Goal: Information Seeking & Learning: Learn about a topic

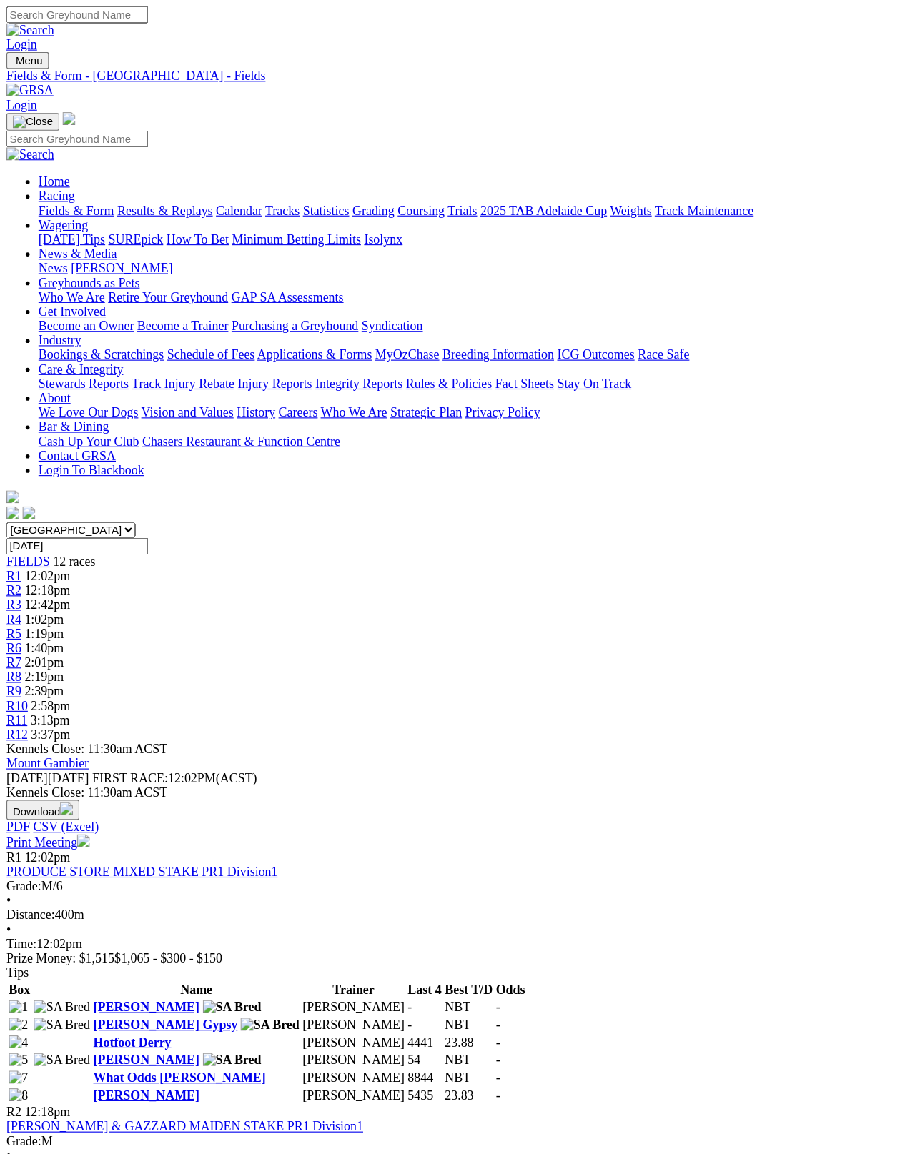
scroll to position [7, 0]
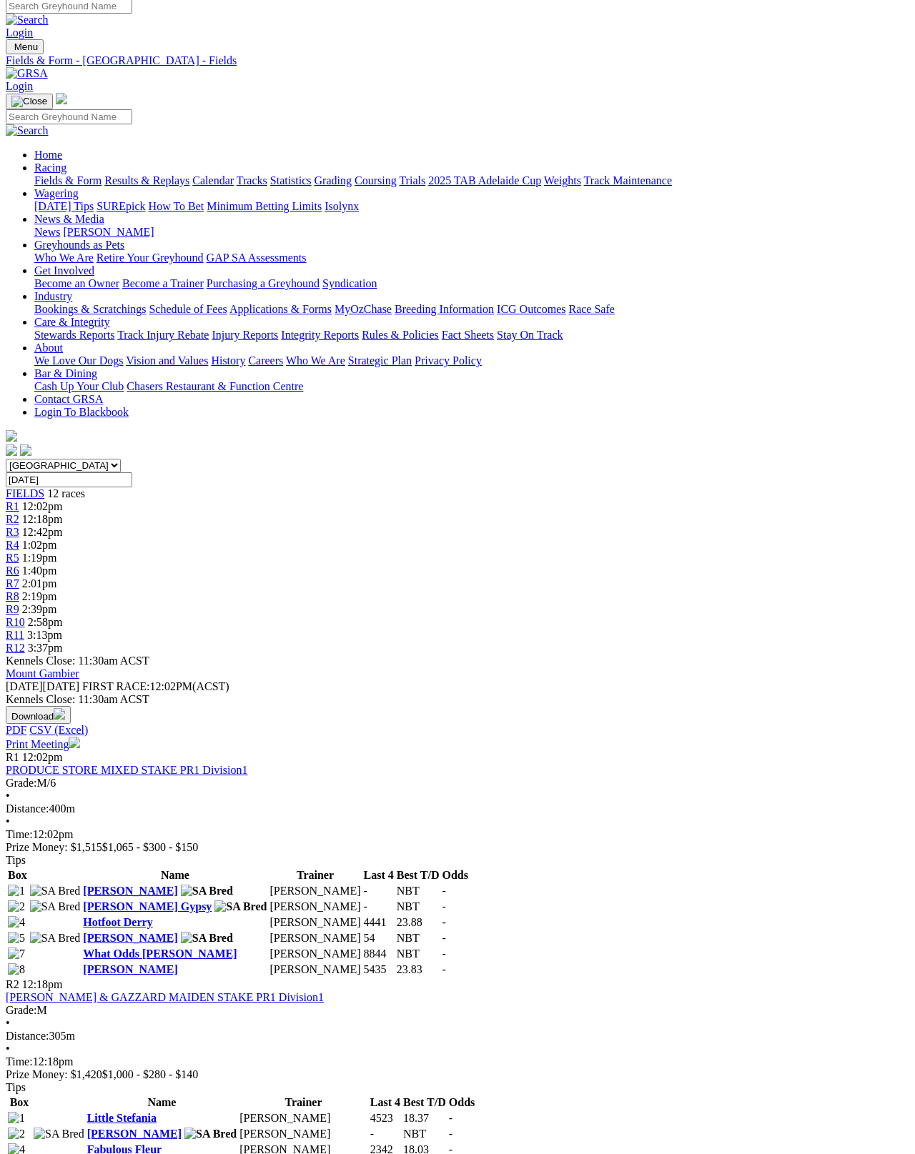
click at [121, 900] on link "[PERSON_NAME] Gypsy" at bounding box center [147, 906] width 129 height 12
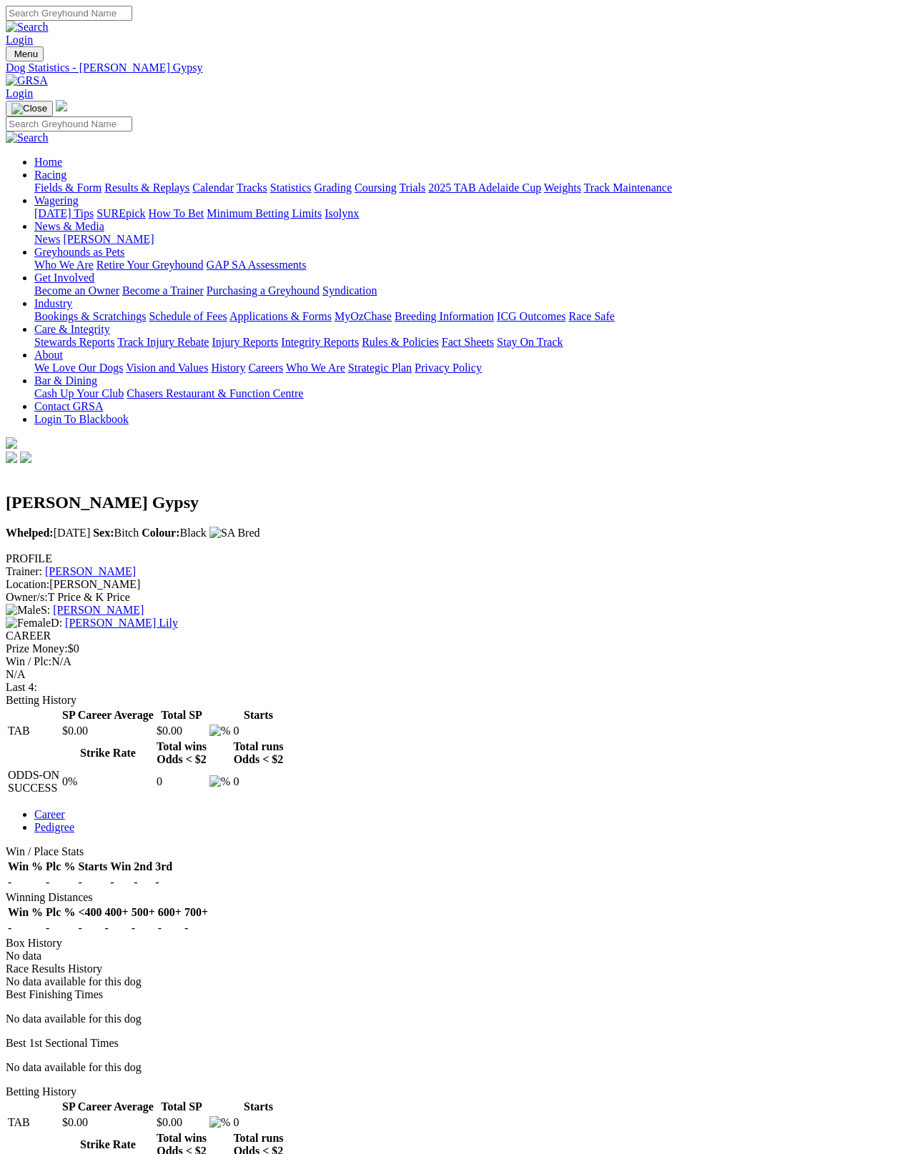
scroll to position [7, 0]
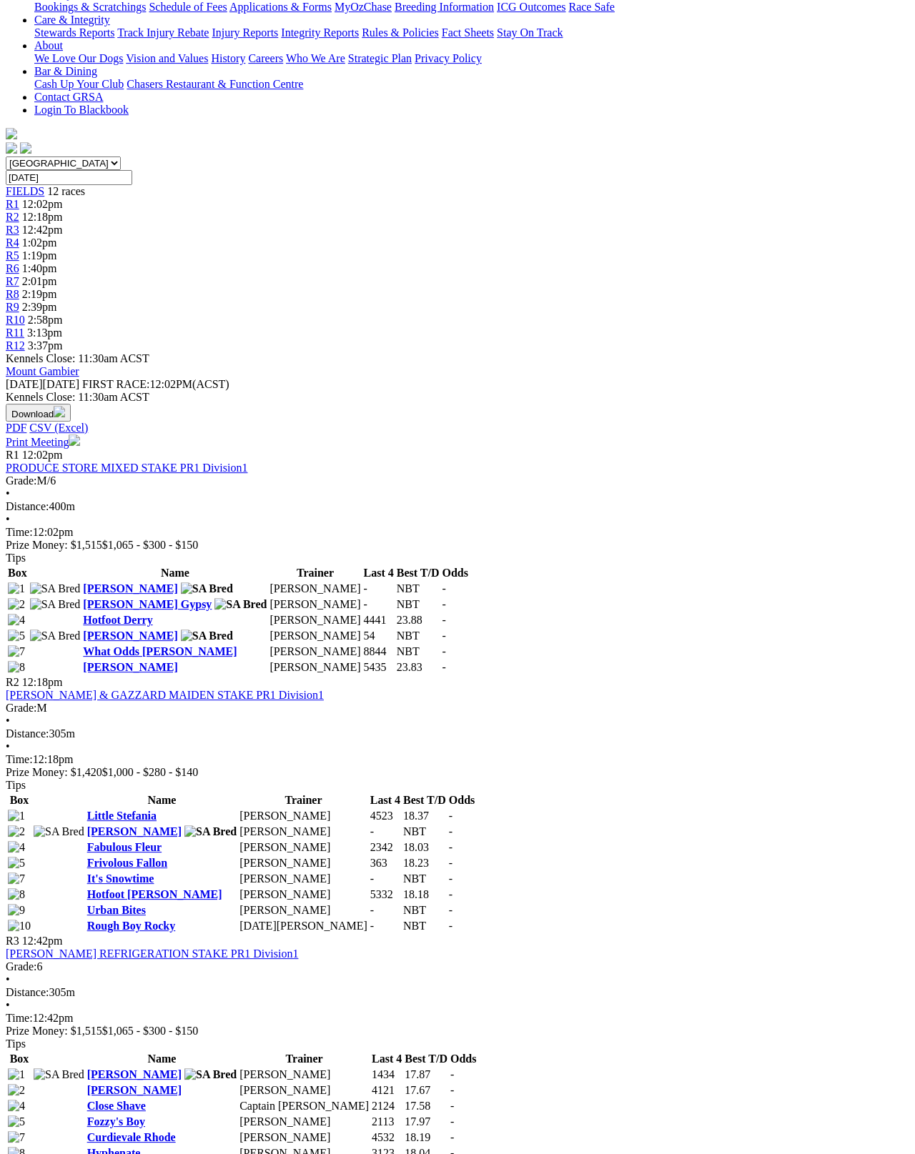
scroll to position [295, 0]
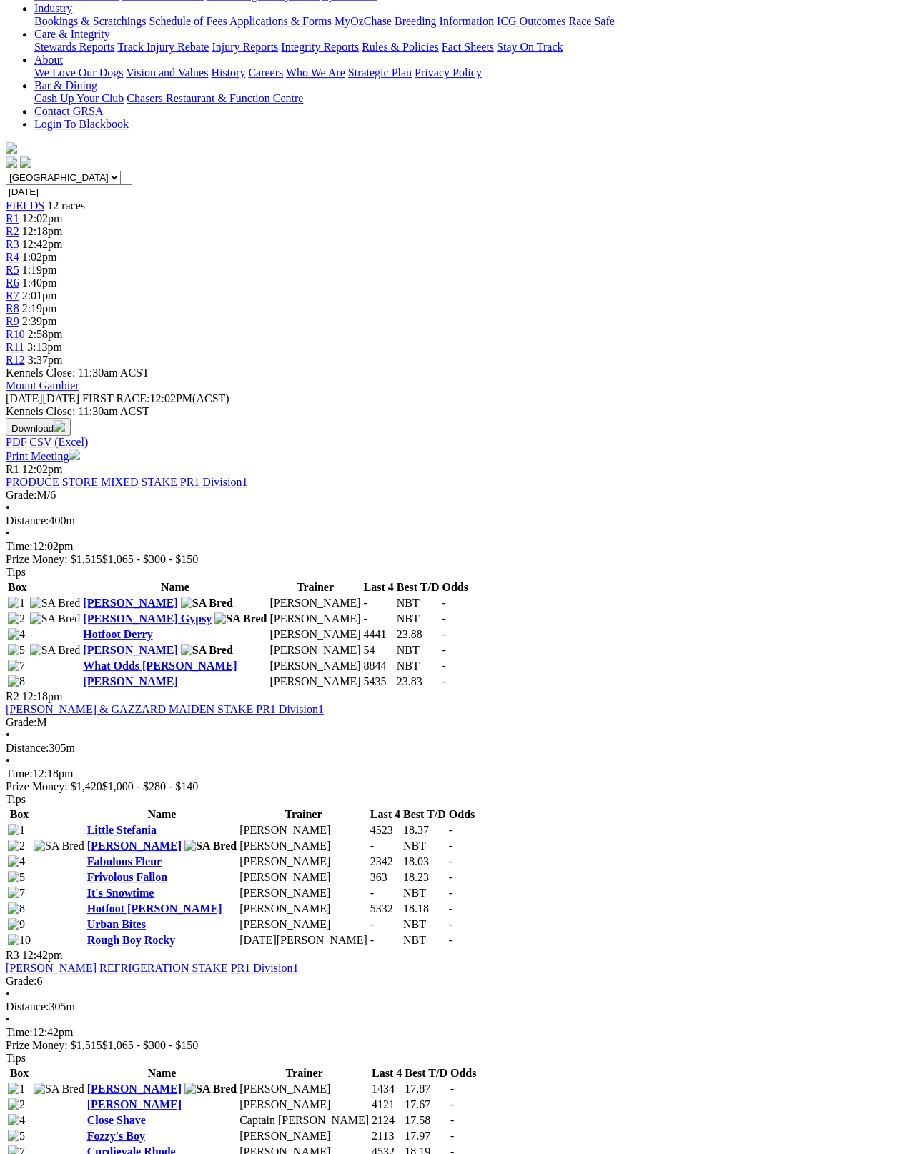
click at [126, 597] on link "[PERSON_NAME]" at bounding box center [130, 603] width 94 height 12
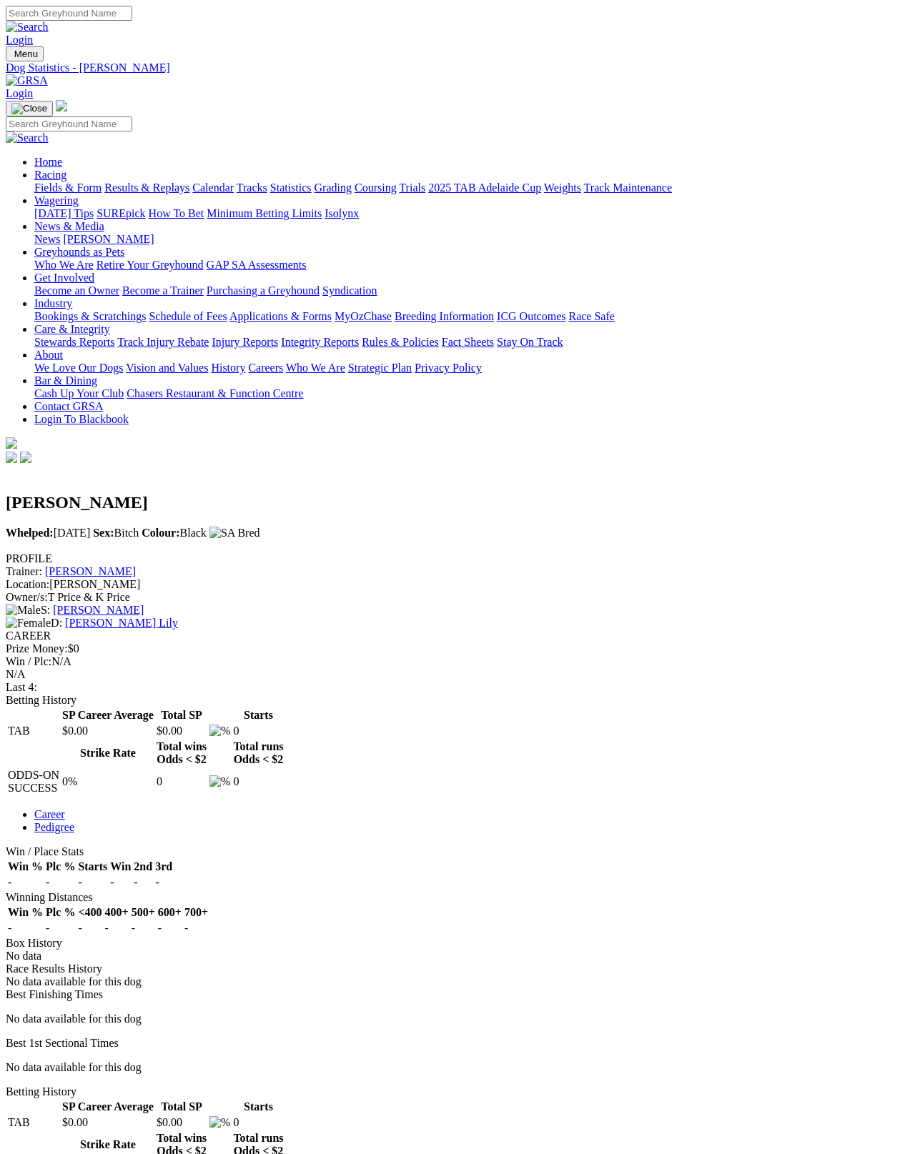
scroll to position [7, 0]
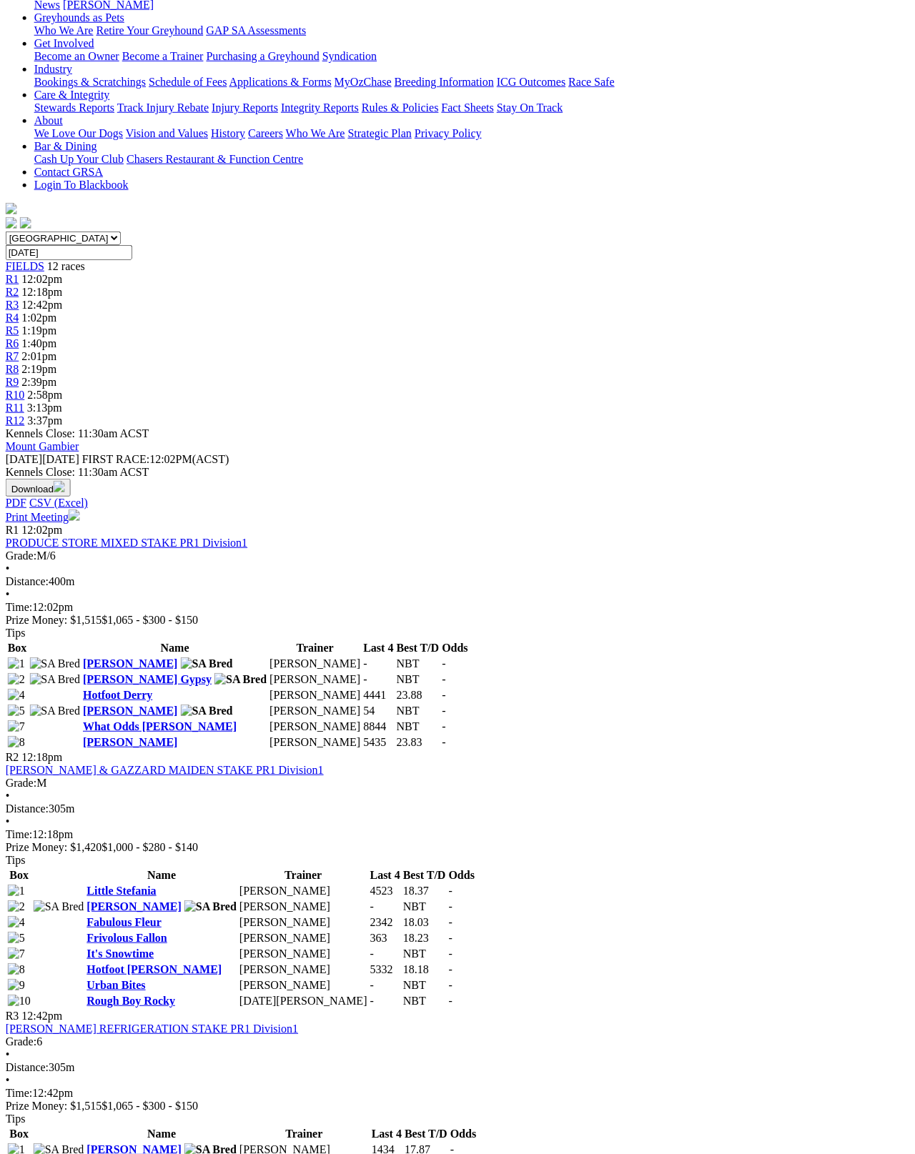
scroll to position [234, 0]
click at [182, 900] on link "Compton Jenny" at bounding box center [134, 906] width 94 height 12
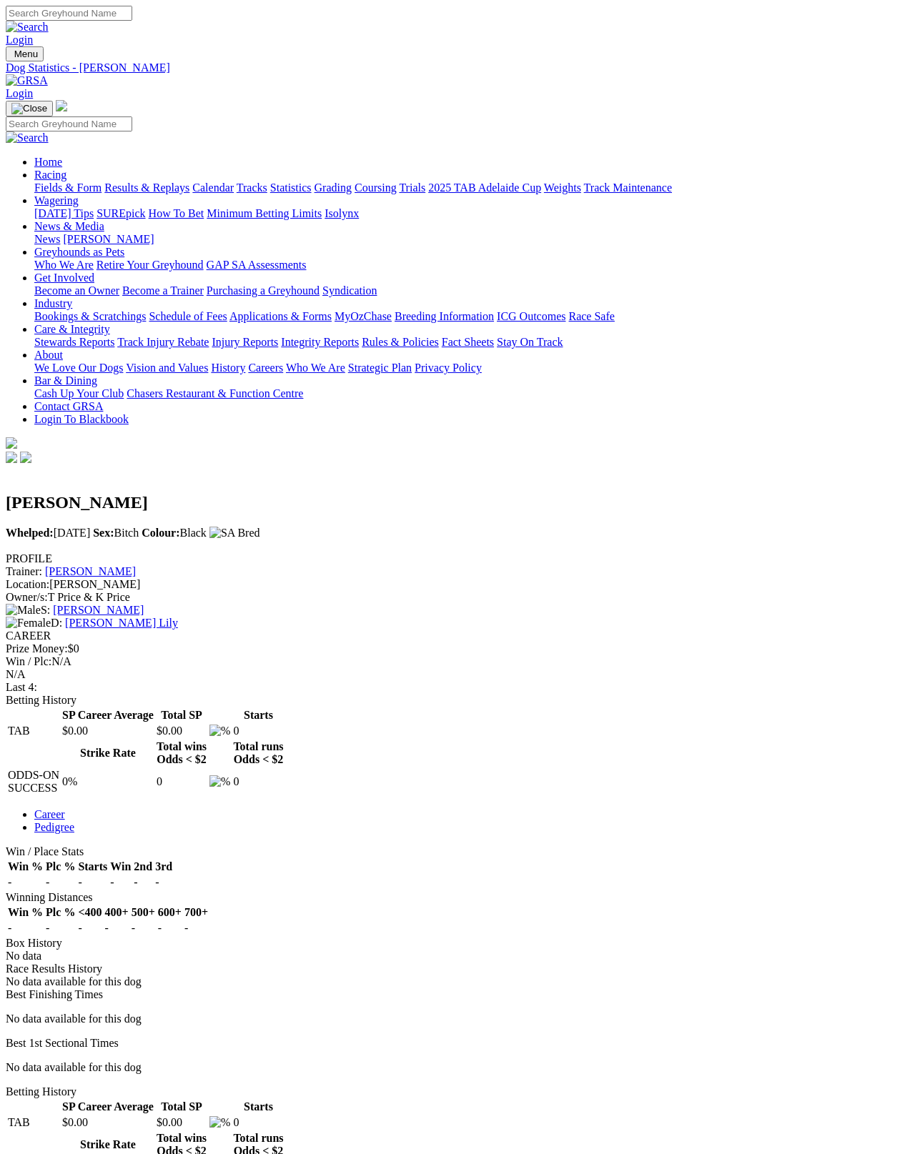
scroll to position [7, 0]
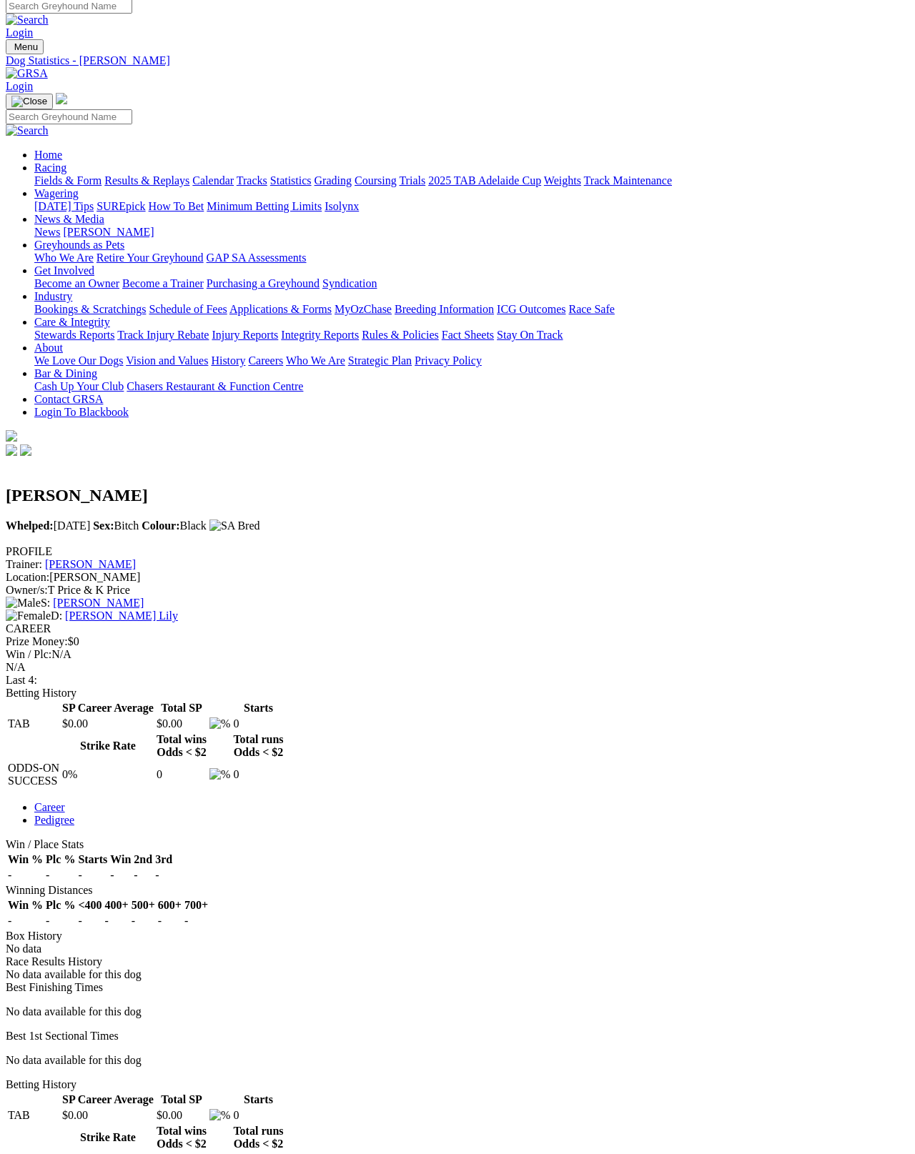
click at [34, 174] on link "Fields & Form" at bounding box center [67, 180] width 67 height 12
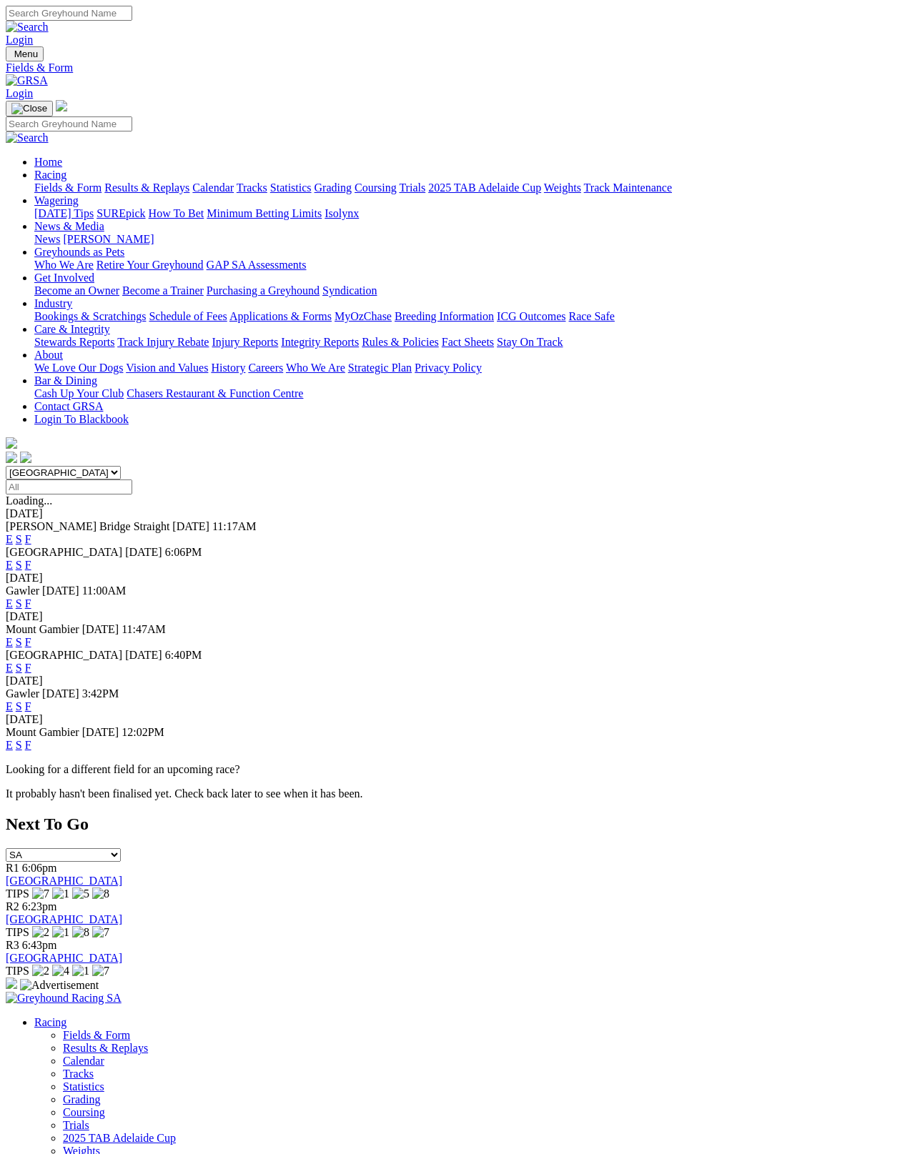
scroll to position [7, 0]
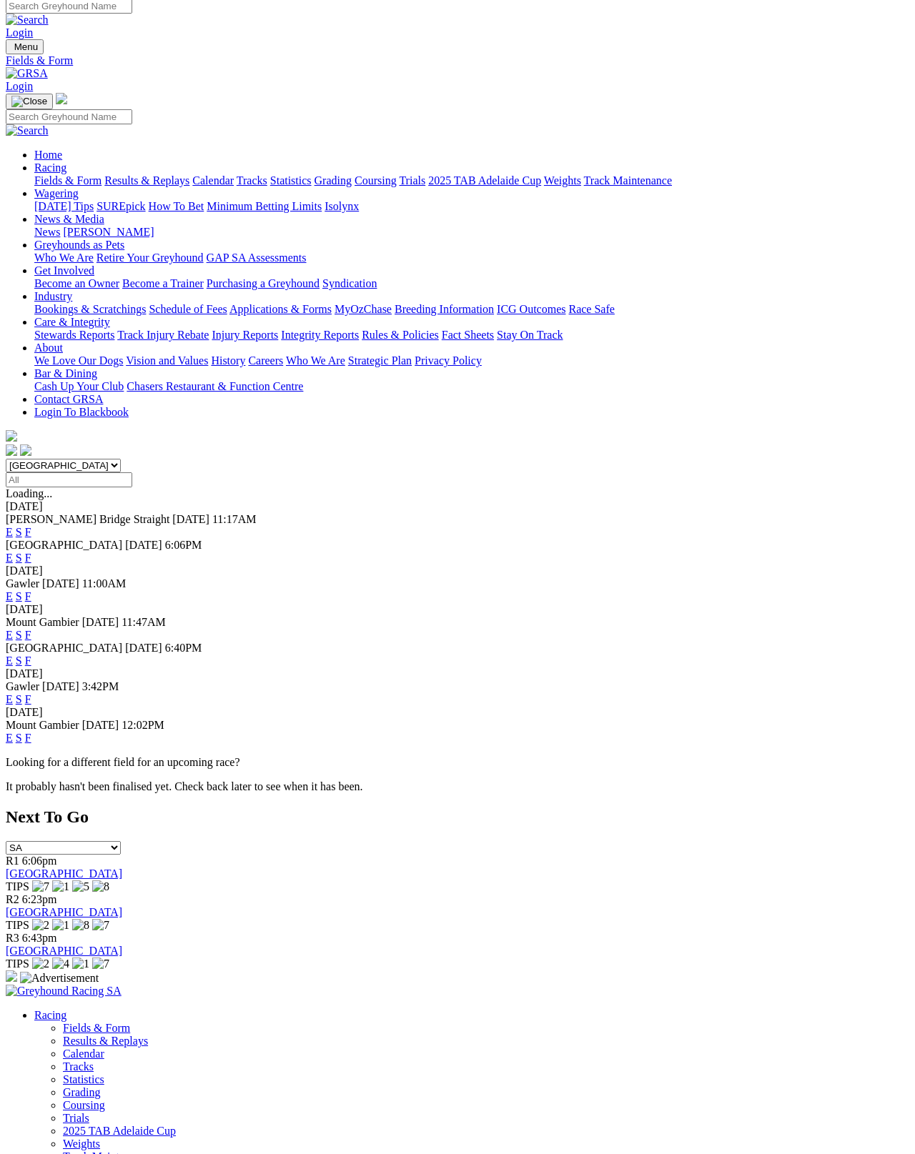
click at [31, 693] on link "F" at bounding box center [28, 699] width 6 height 12
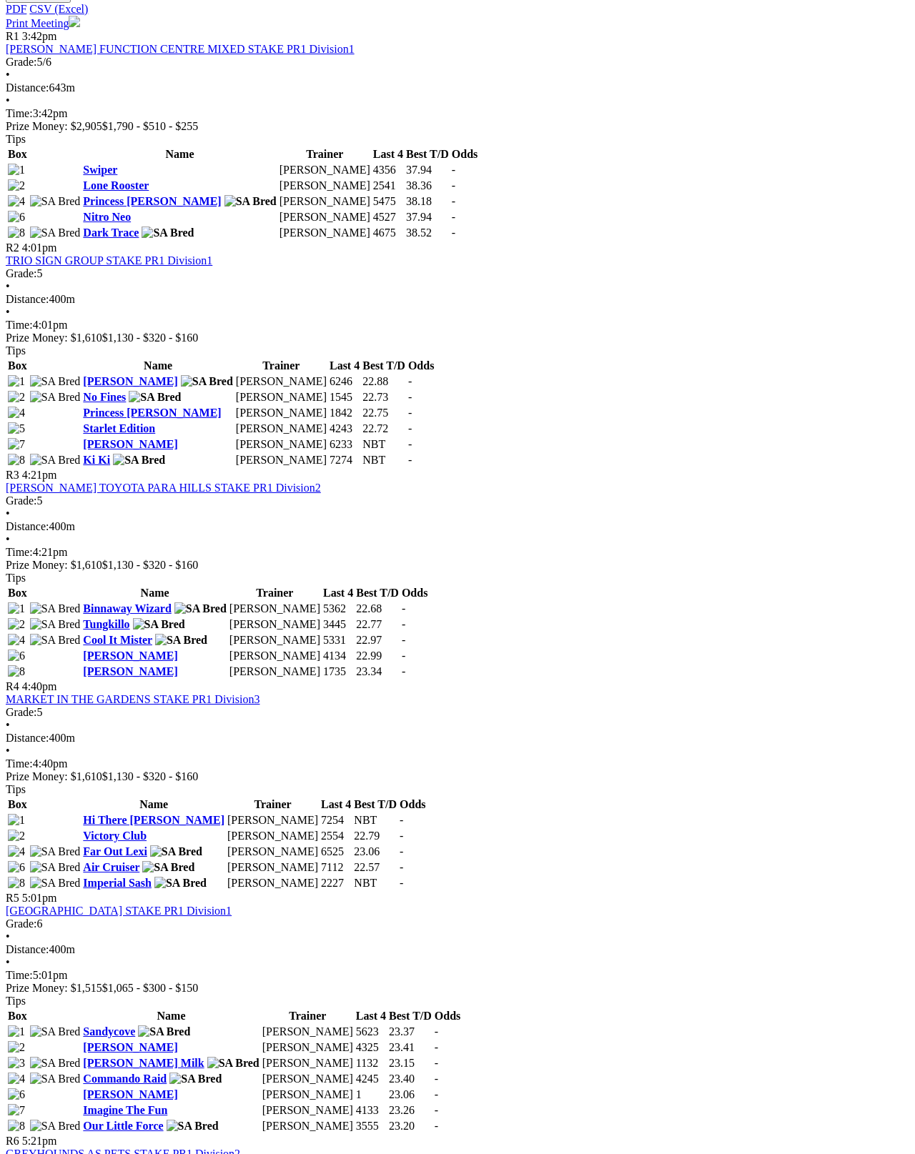
scroll to position [690, 0]
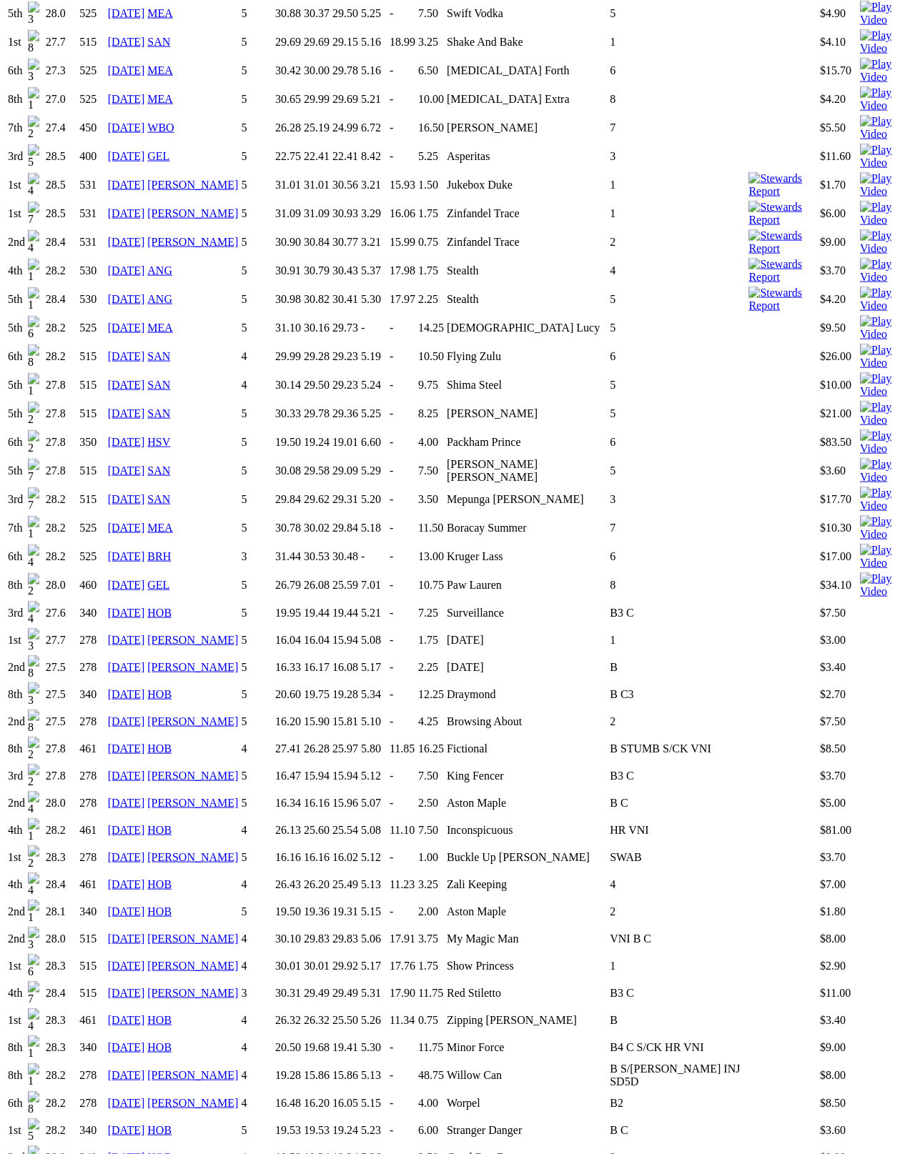
scroll to position [1730, 0]
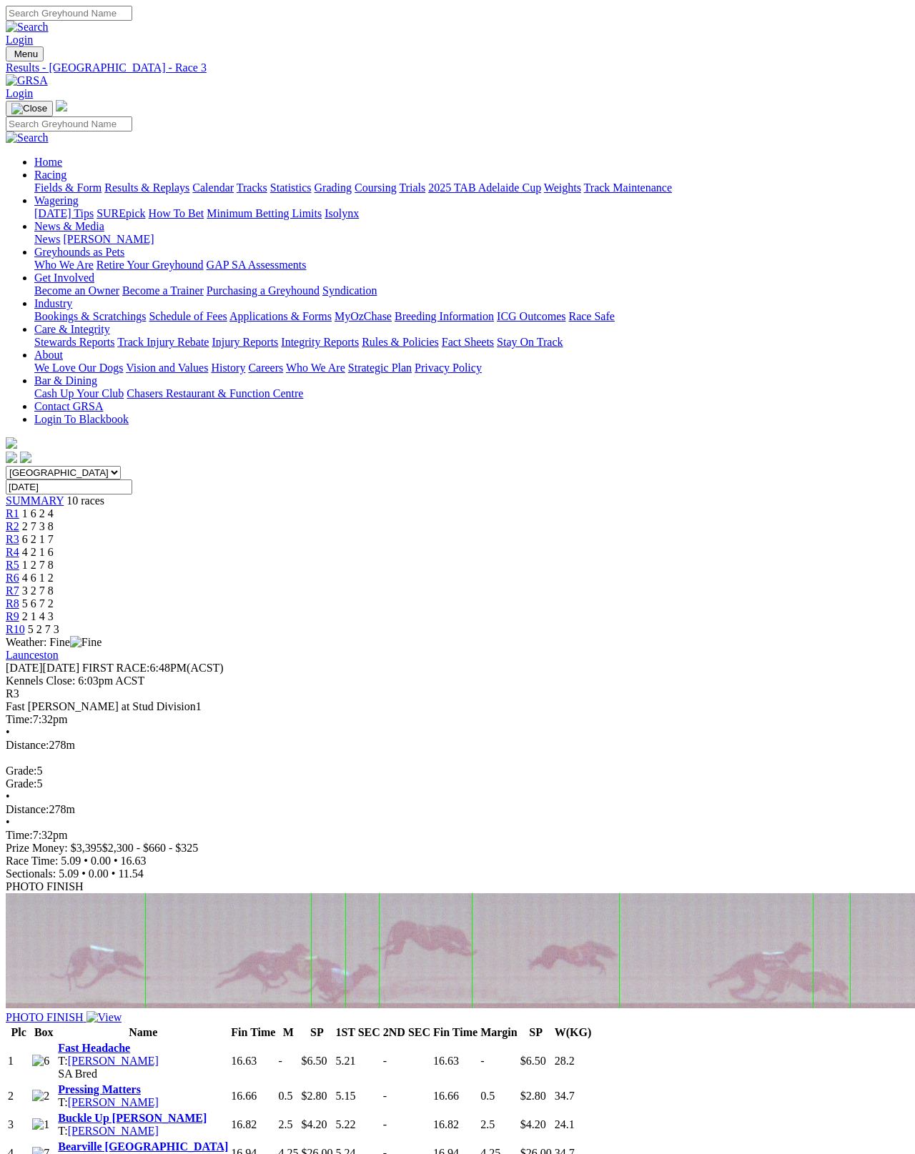
scroll to position [7, 0]
